Goal: Information Seeking & Learning: Learn about a topic

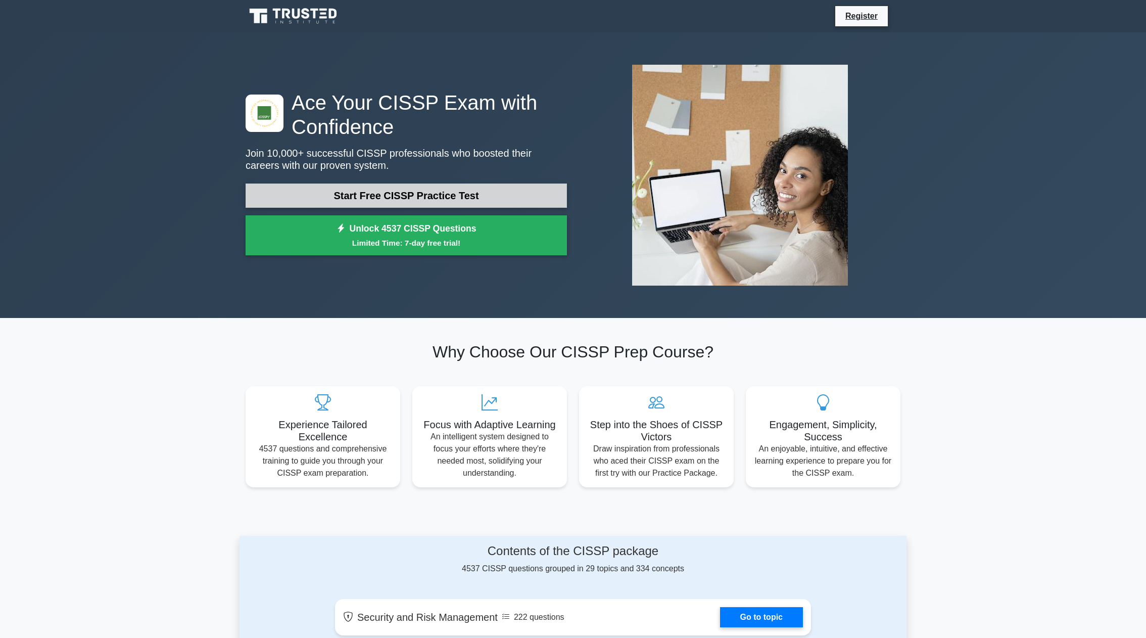
click at [423, 196] on link "Start Free CISSP Practice Test" at bounding box center [406, 195] width 321 height 24
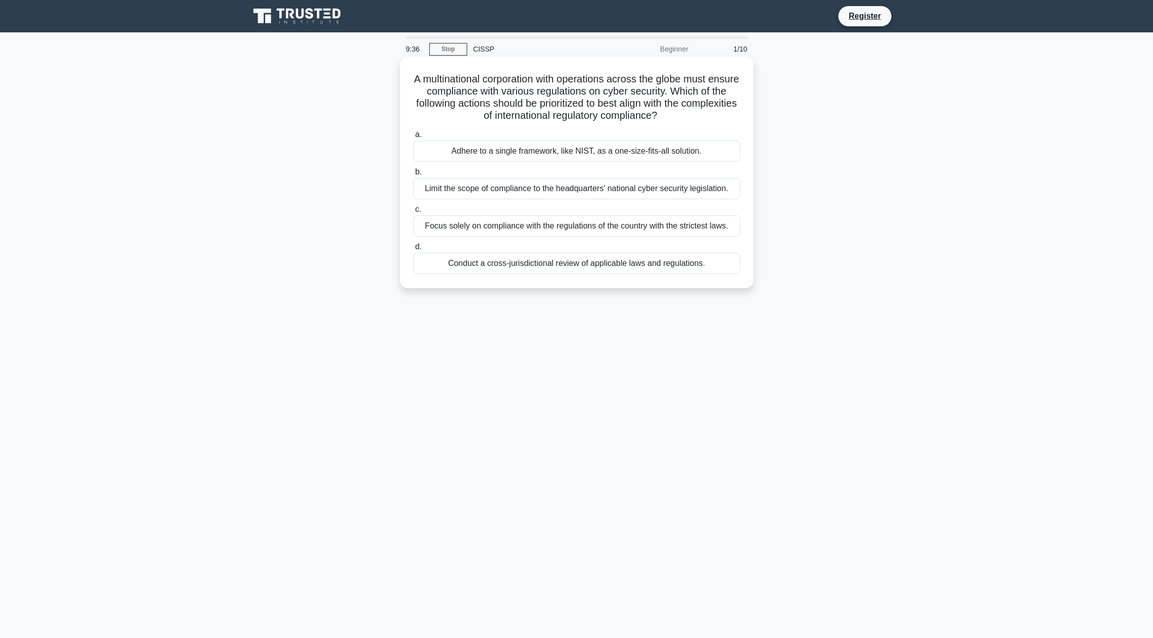
click at [647, 262] on div "Conduct a cross-jurisdictional review of applicable laws and regulations." at bounding box center [576, 263] width 327 height 21
click at [413, 250] on input "d. Conduct a cross-jurisdictional review of applicable laws and regulations." at bounding box center [413, 247] width 0 height 7
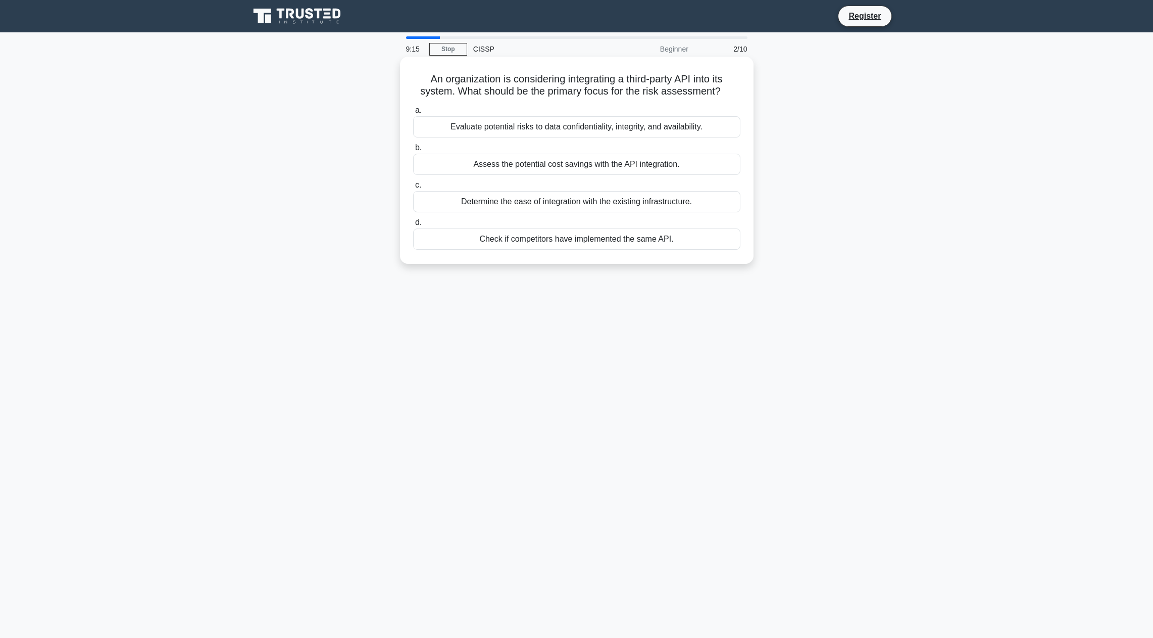
click at [503, 243] on div "Check if competitors have implemented the same API." at bounding box center [576, 238] width 327 height 21
click at [413, 226] on input "d. Check if competitors have implemented the same API." at bounding box center [413, 222] width 0 height 7
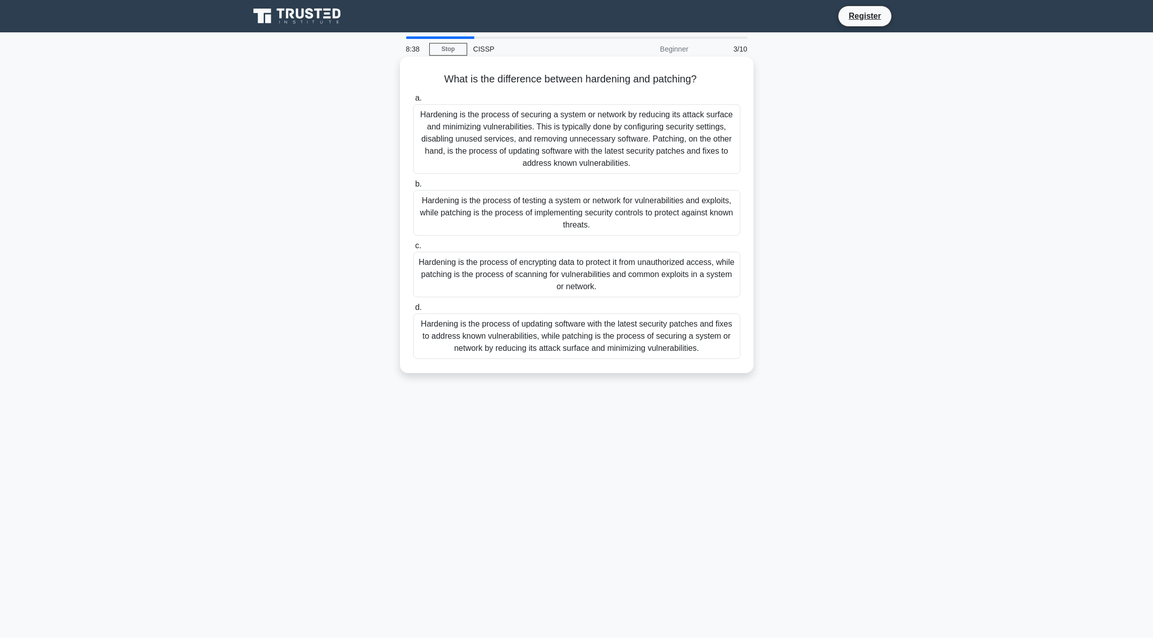
click at [534, 156] on div "Hardening is the process of securing a system or network by reducing its attack…" at bounding box center [576, 139] width 327 height 70
drag, startPoint x: 534, startPoint y: 156, endPoint x: 486, endPoint y: 141, distance: 50.0
click at [486, 141] on div "Hardening is the process of securing a system or network by reducing its attack…" at bounding box center [576, 139] width 327 height 70
click at [413, 102] on input "a. Hardening is the process of securing a system or network by reducing its att…" at bounding box center [413, 98] width 0 height 7
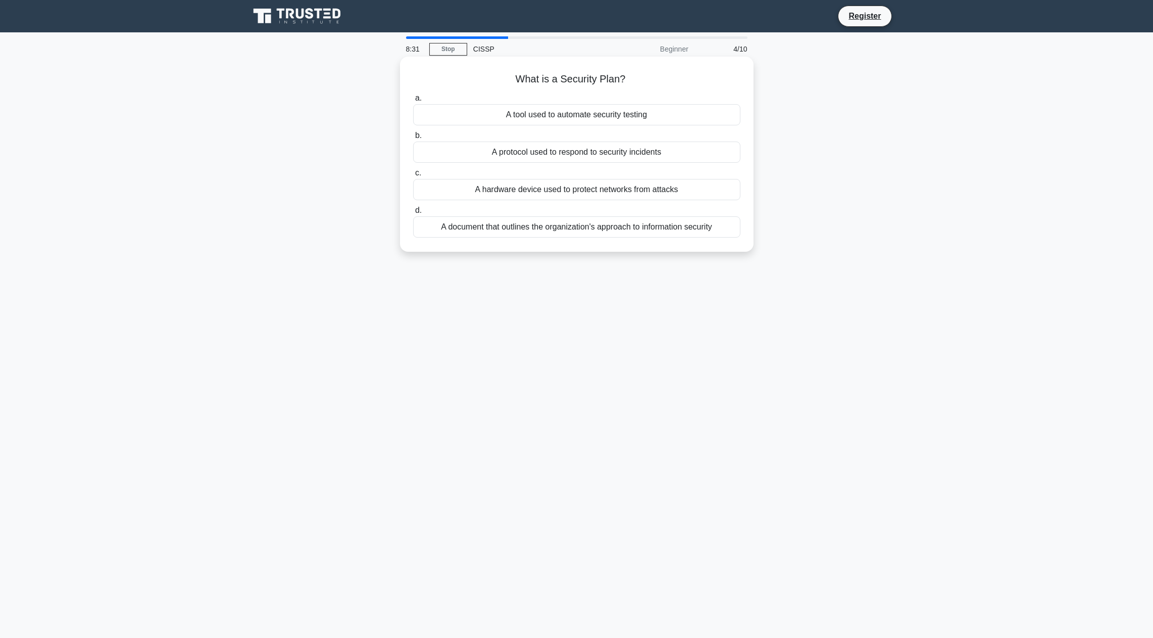
click at [492, 230] on div "A document that outlines the organization's approach to information security" at bounding box center [576, 226] width 327 height 21
click at [413, 214] on input "d. A document that outlines the organization's approach to information security" at bounding box center [413, 210] width 0 height 7
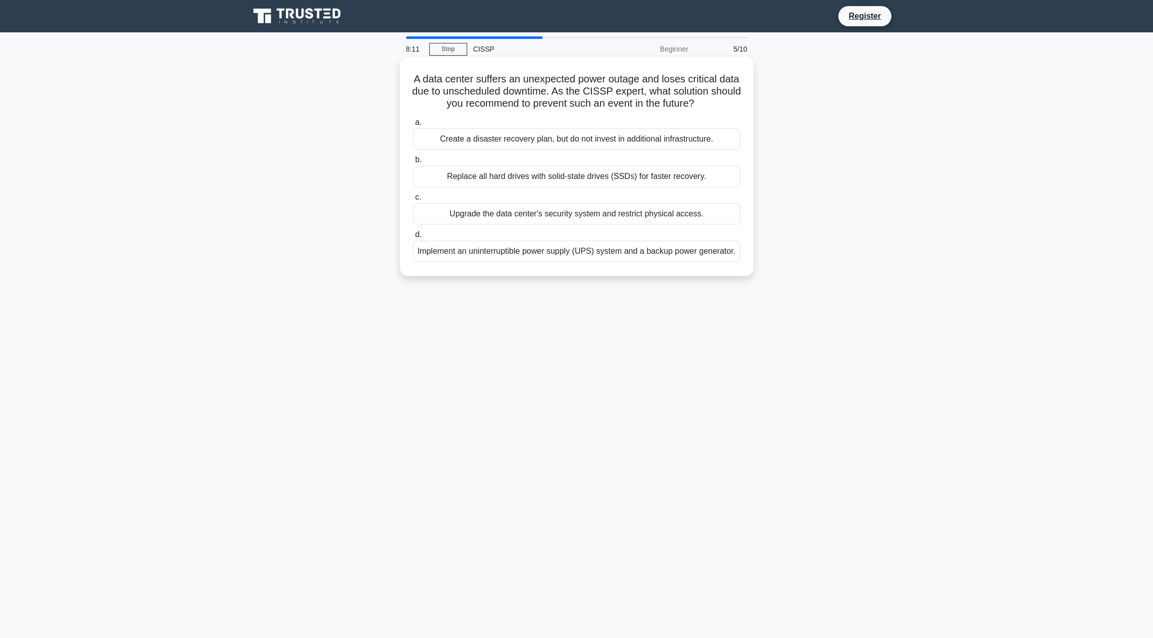
click at [482, 254] on div "Implement an uninterruptible power supply (UPS) system and a backup power gener…" at bounding box center [576, 250] width 327 height 21
click at [413, 238] on input "d. Implement an uninterruptible power supply (UPS) system and a backup power ge…" at bounding box center [413, 234] width 0 height 7
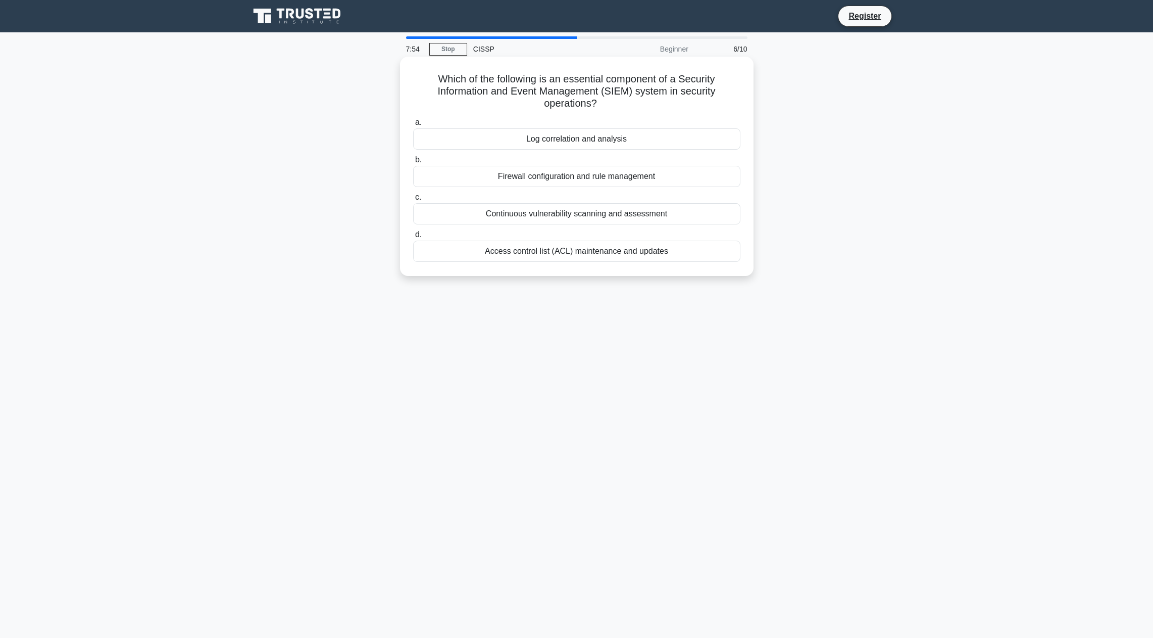
click at [525, 140] on div "Log correlation and analysis" at bounding box center [576, 138] width 327 height 21
click at [413, 126] on input "a. Log correlation and analysis" at bounding box center [413, 122] width 0 height 7
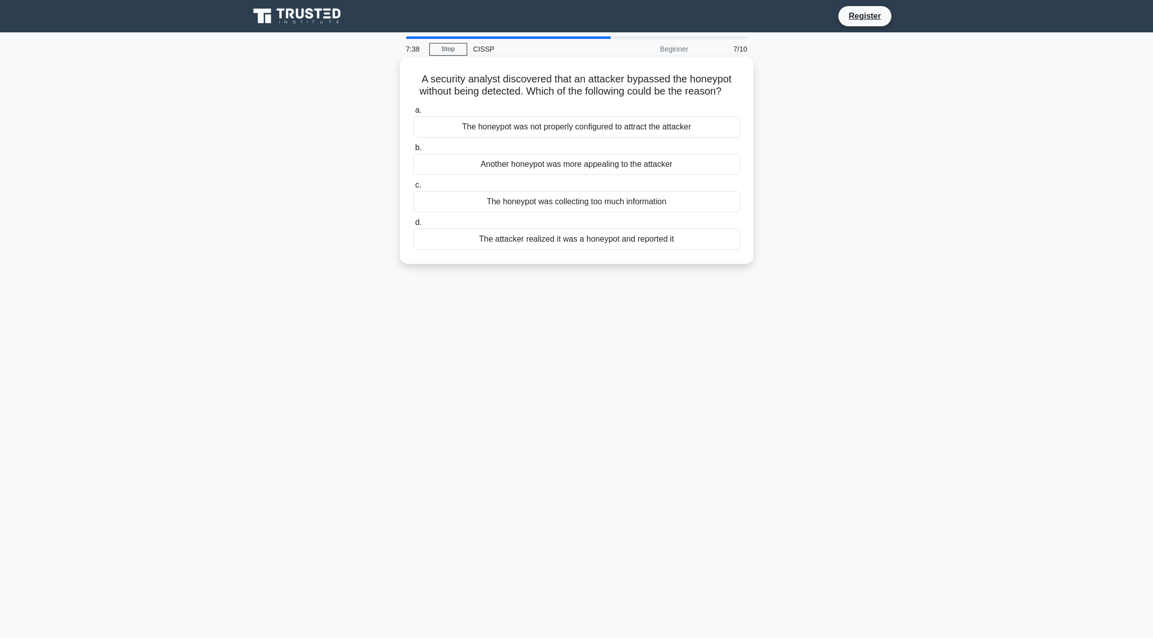
click at [533, 250] on div "The attacker realized it was a honeypot and reported it" at bounding box center [576, 238] width 327 height 21
click at [413, 226] on input "d. The attacker realized it was a honeypot and reported it" at bounding box center [413, 222] width 0 height 7
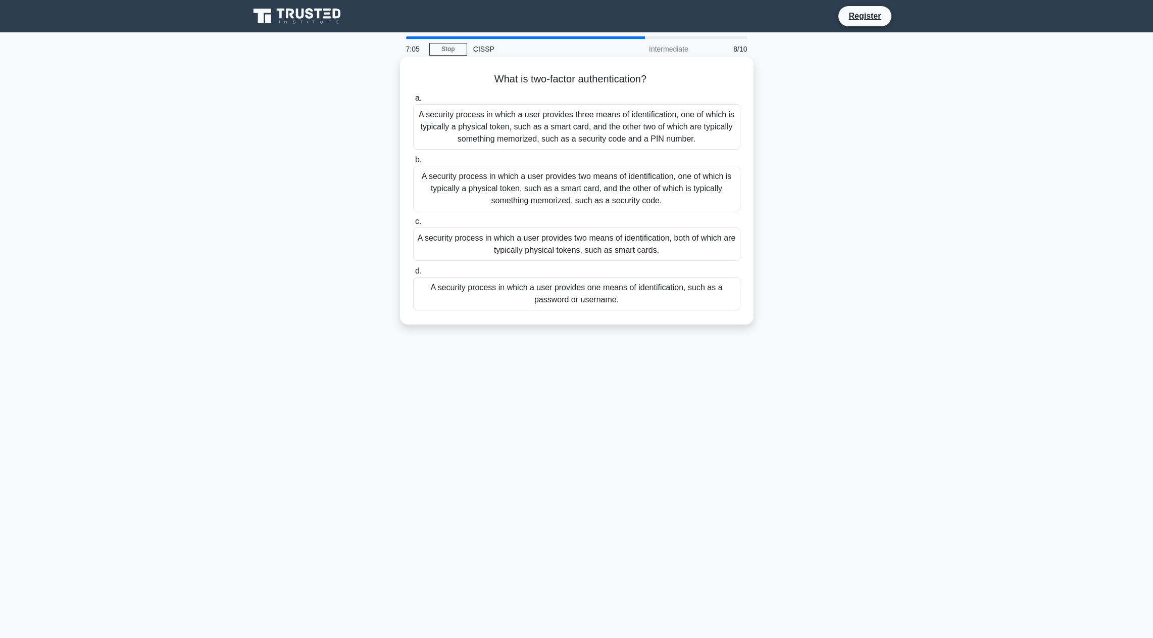
click at [672, 194] on div "A security process in which a user provides two means of identification, one of…" at bounding box center [576, 188] width 327 height 45
click at [413, 163] on input "b. A security process in which a user provides two means of identification, one…" at bounding box center [413, 160] width 0 height 7
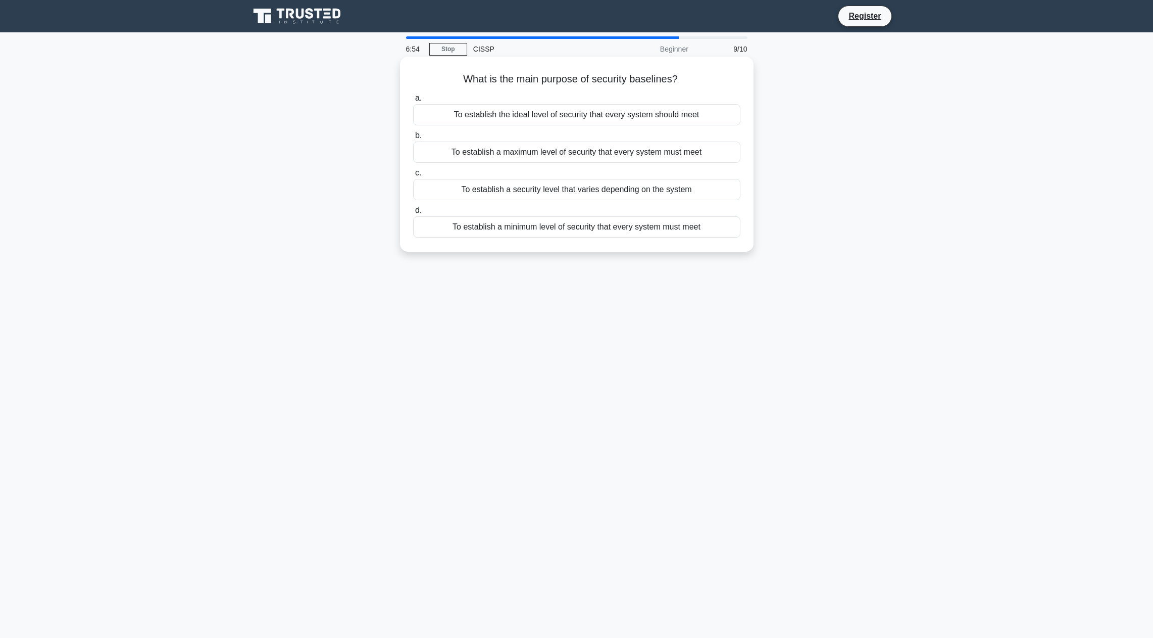
click at [663, 229] on div "To establish a minimum level of security that every system must meet" at bounding box center [576, 226] width 327 height 21
click at [413, 214] on input "d. To establish a minimum level of security that every system must meet" at bounding box center [413, 210] width 0 height 7
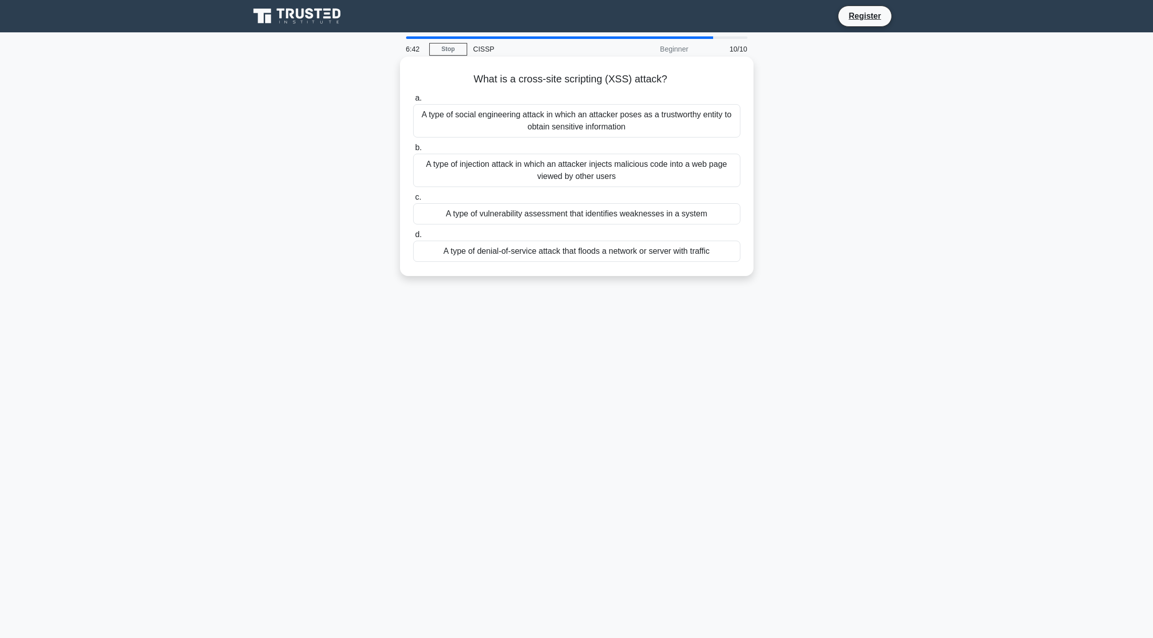
click at [650, 175] on div "A type of injection attack in which an attacker injects malicious code into a w…" at bounding box center [576, 170] width 327 height 33
click at [413, 151] on input "b. A type of injection attack in which an attacker injects malicious code into …" at bounding box center [413, 148] width 0 height 7
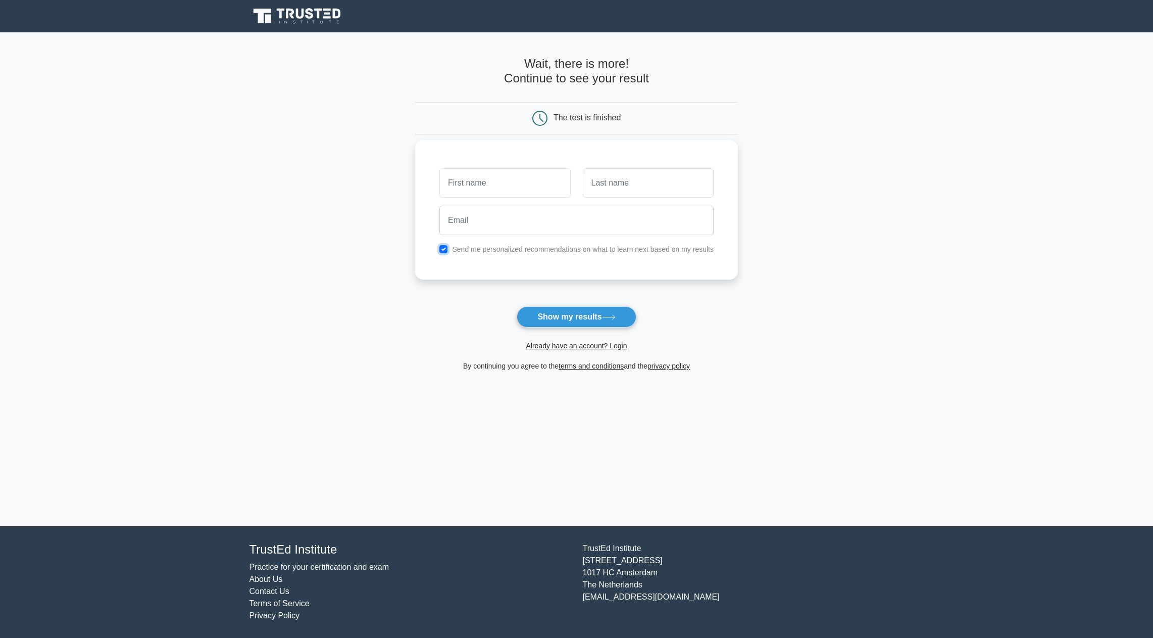
click at [443, 252] on input "checkbox" at bounding box center [444, 249] width 8 height 8
checkbox input "false"
click at [584, 320] on button "Show my results" at bounding box center [576, 316] width 119 height 21
click at [495, 176] on input "text" at bounding box center [505, 182] width 131 height 29
type input "[PERSON_NAME]"
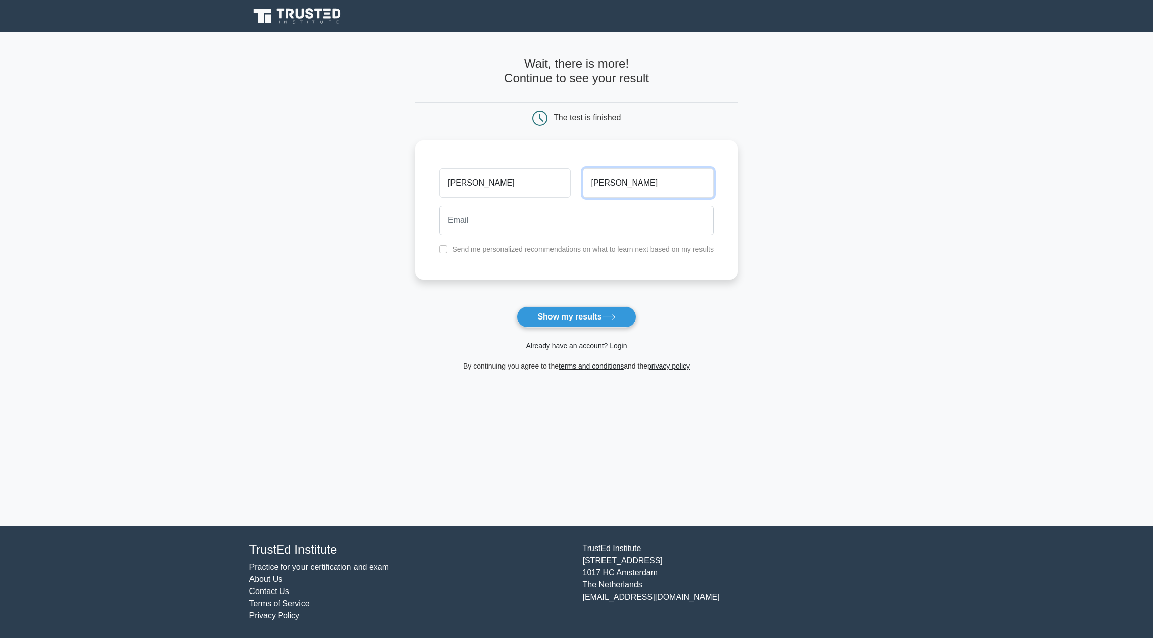
type input "[PERSON_NAME]"
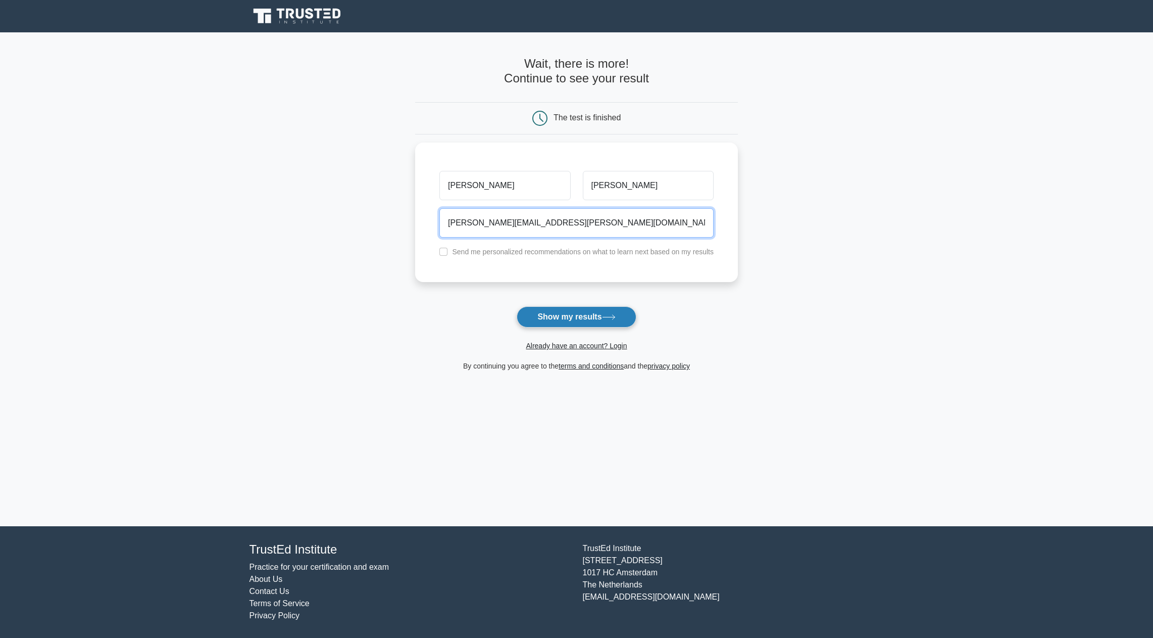
type input "[PERSON_NAME][EMAIL_ADDRESS][PERSON_NAME][DOMAIN_NAME]"
click at [561, 317] on button "Show my results" at bounding box center [576, 316] width 119 height 21
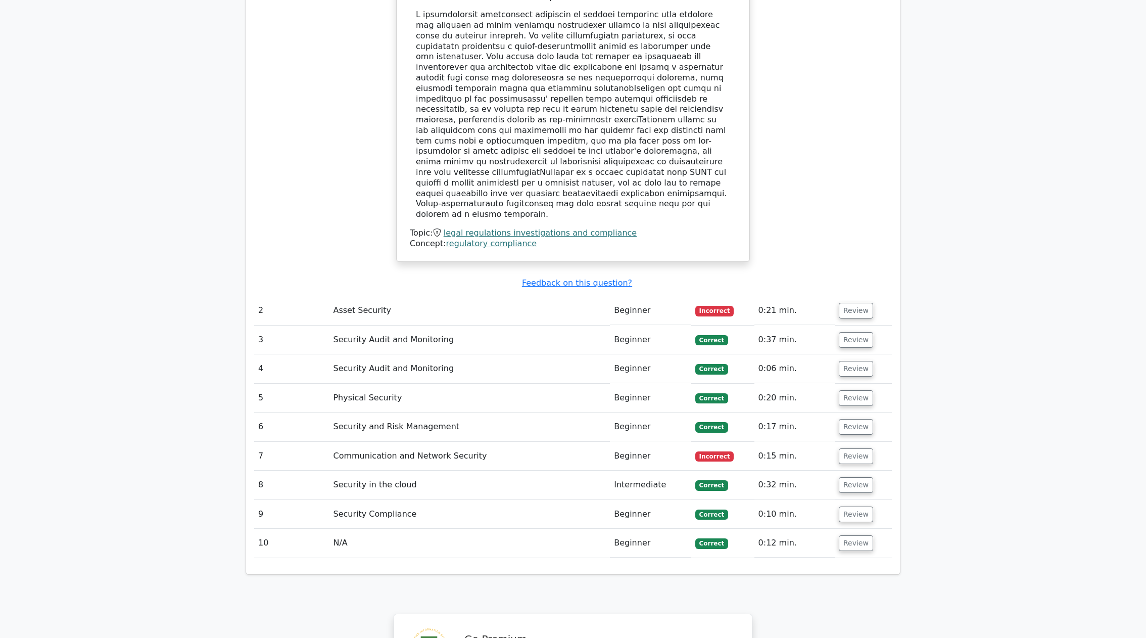
scroll to position [1162, 0]
click at [336, 298] on td "Asset Security" at bounding box center [469, 312] width 281 height 29
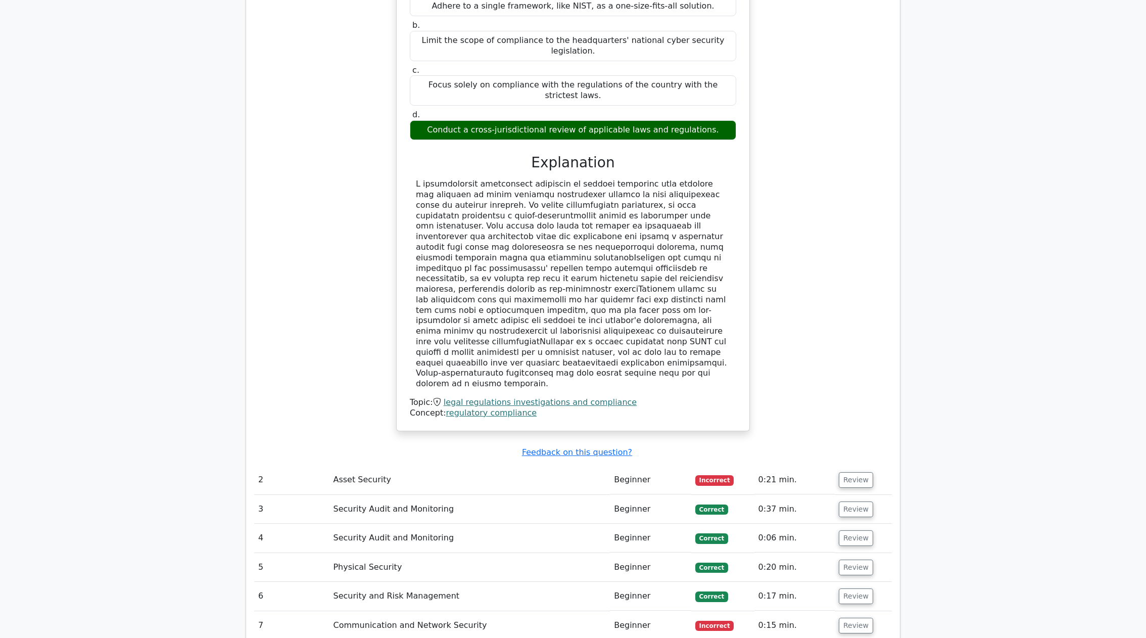
scroll to position [1061, 0]
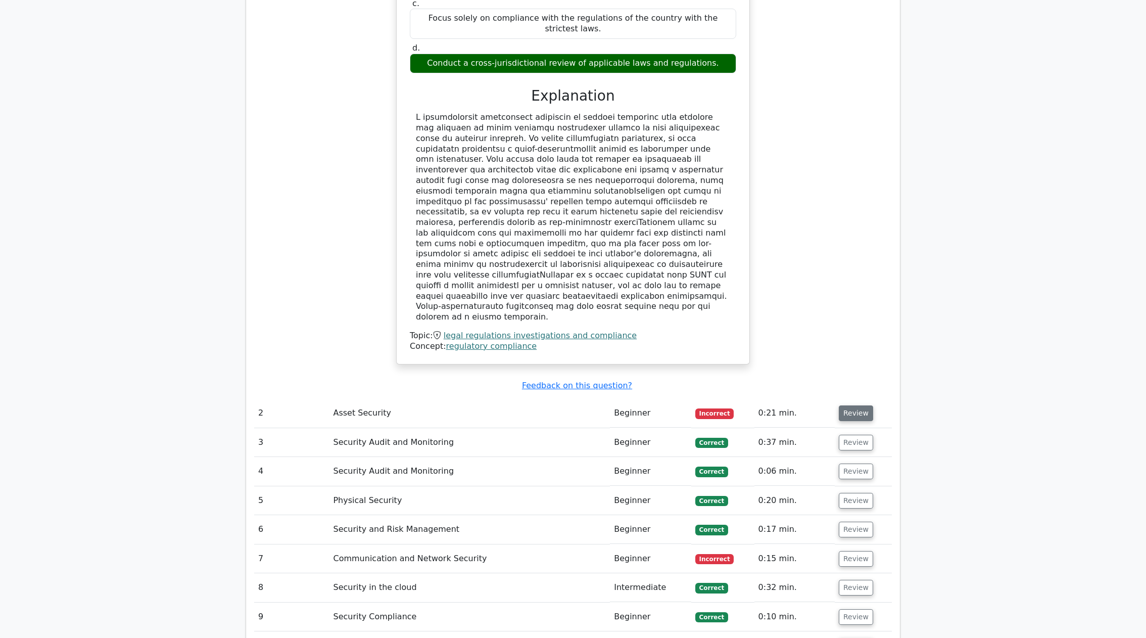
click at [848, 405] on button "Review" at bounding box center [856, 413] width 34 height 16
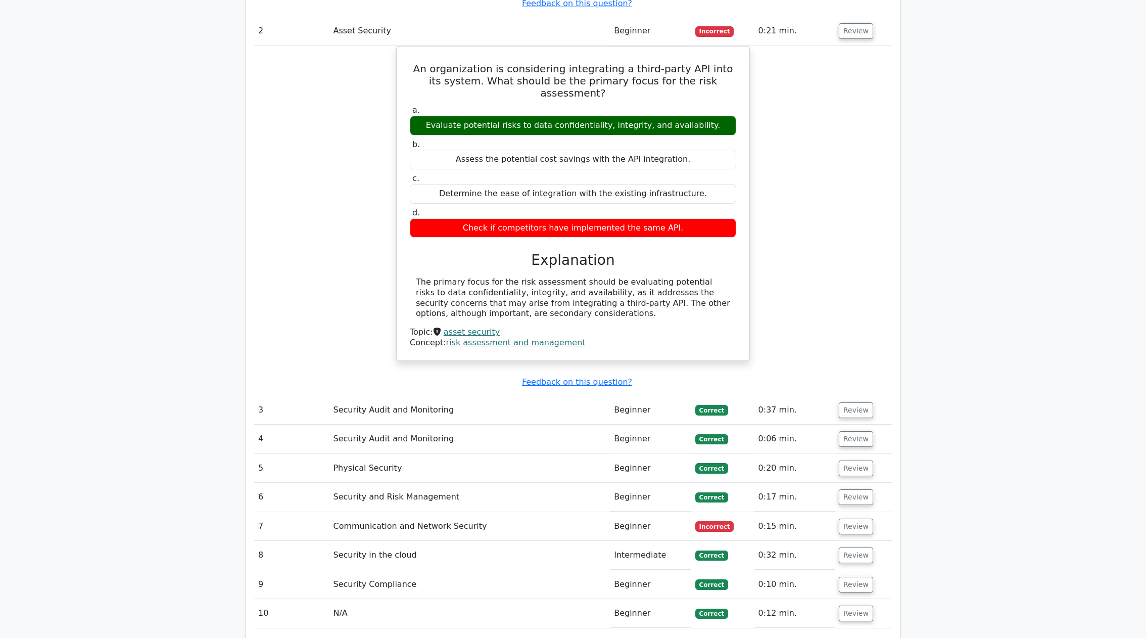
scroll to position [1566, 0]
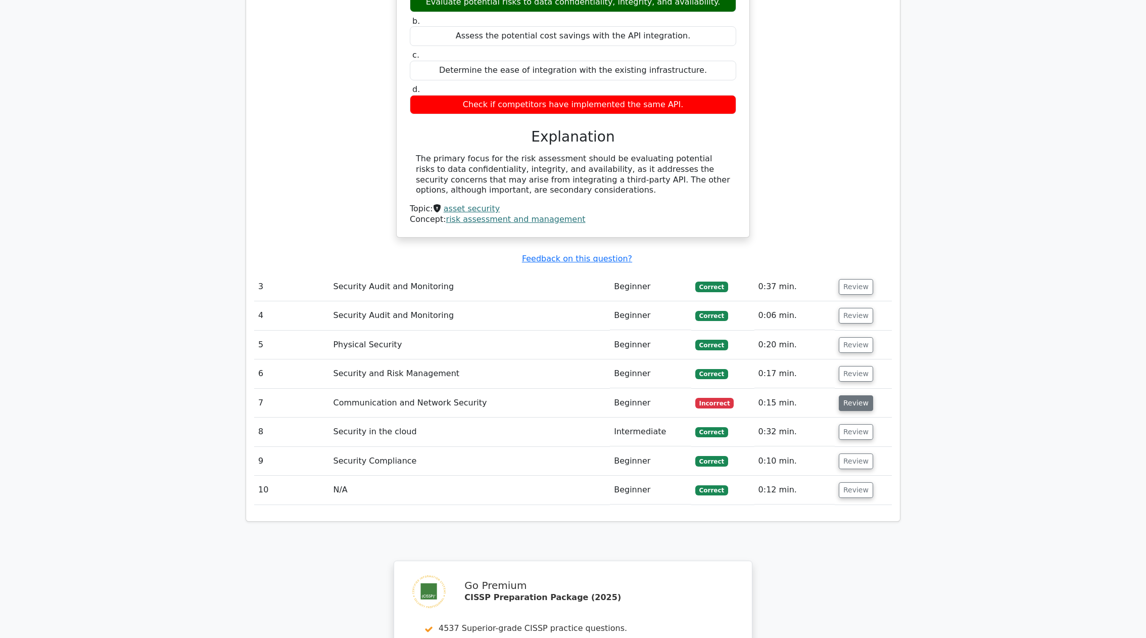
click at [853, 395] on button "Review" at bounding box center [856, 403] width 34 height 16
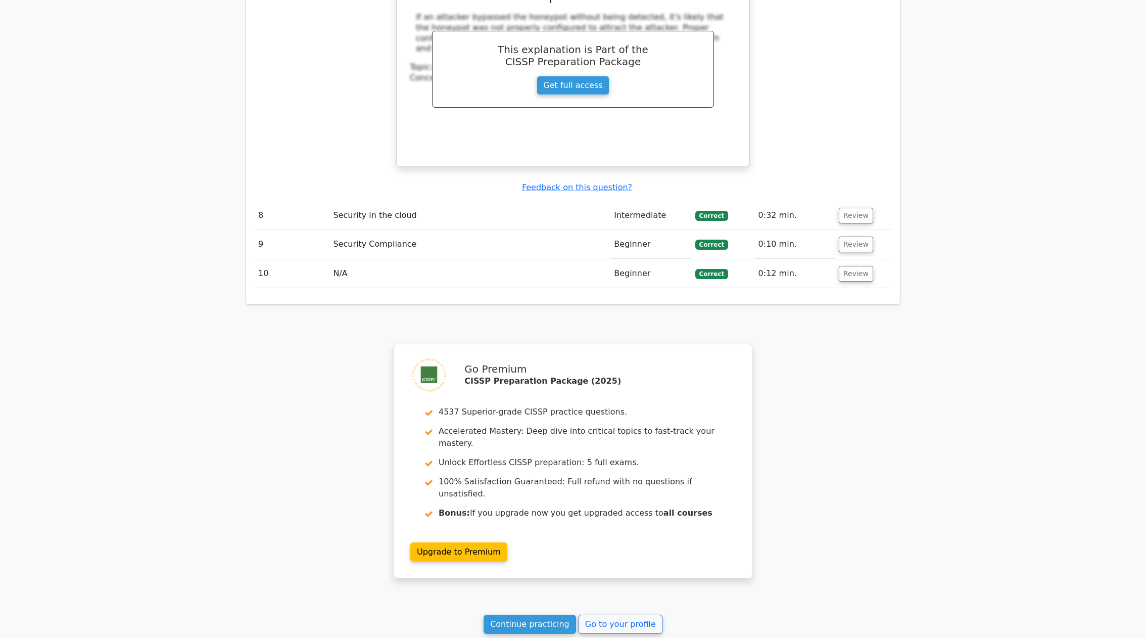
scroll to position [2212, 0]
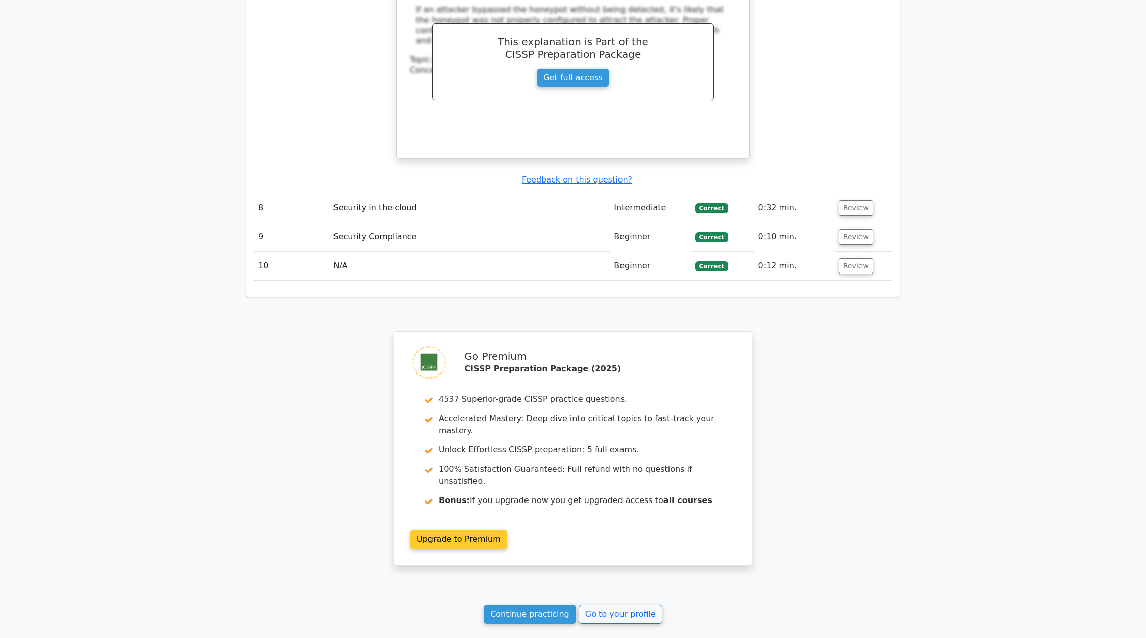
click at [507, 530] on link "Upgrade to Premium" at bounding box center [458, 539] width 97 height 19
